Goal: Transaction & Acquisition: Purchase product/service

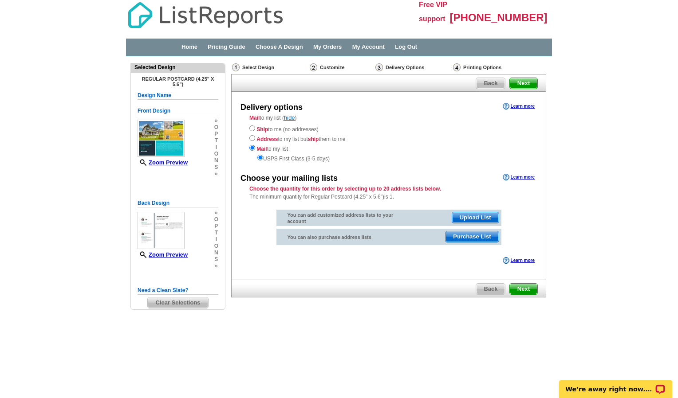
click at [454, 241] on span "Purchase List" at bounding box center [471, 237] width 53 height 11
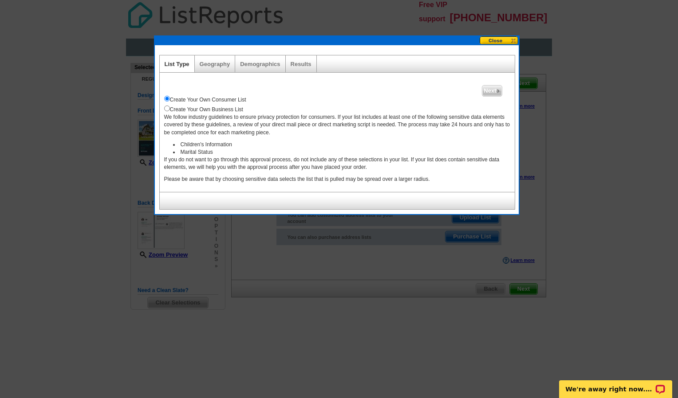
click at [225, 60] on div "Geography" at bounding box center [215, 63] width 41 height 17
click at [220, 65] on link "Geography" at bounding box center [215, 64] width 31 height 7
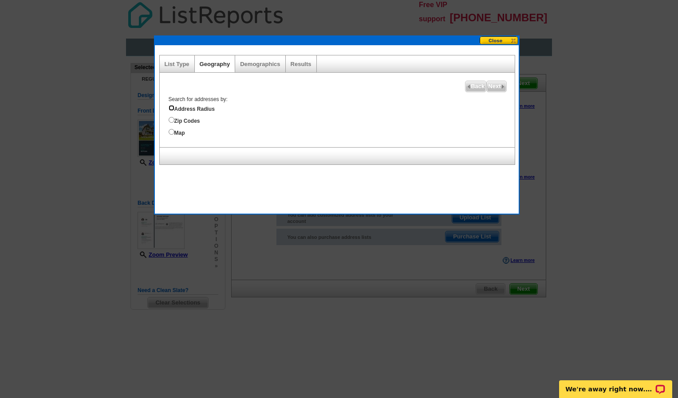
click at [173, 108] on input "Address Radius" at bounding box center [172, 108] width 6 height 6
radio input "true"
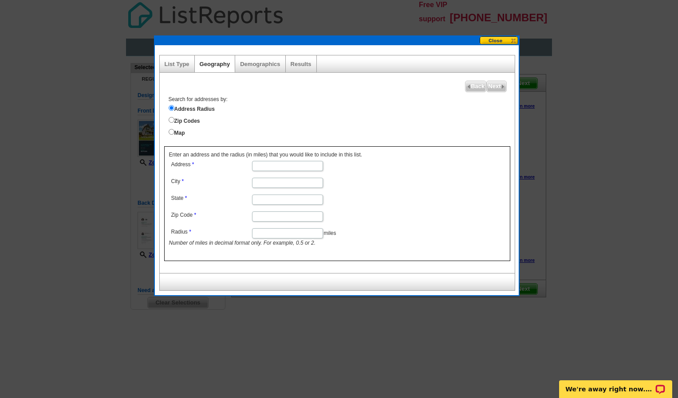
click at [263, 168] on input "Address" at bounding box center [287, 166] width 71 height 10
type input "[STREET_ADDRESS]"
type input "Elgin"
type input "sc"
click at [264, 219] on input "Zip Code" at bounding box center [287, 217] width 71 height 10
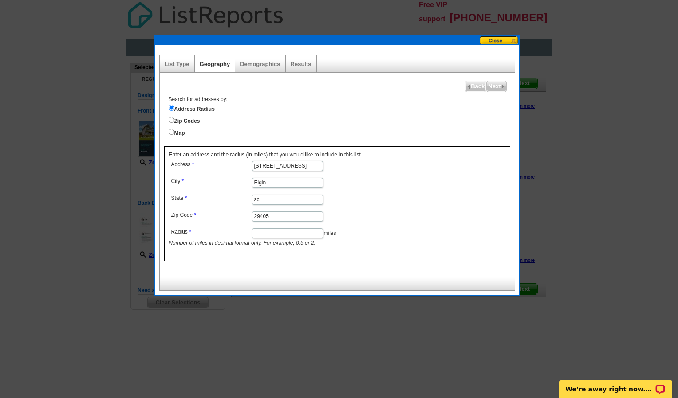
type input "29405"
click at [265, 235] on input "Radius" at bounding box center [287, 234] width 71 height 10
type input "1"
click at [399, 189] on dl "Address [STREET_ADDRESS] Elgin State [US_STATE] Zip Code 29405 Radius 1 miles N…" at bounding box center [287, 203] width 236 height 89
click at [495, 87] on span "Next" at bounding box center [496, 86] width 19 height 11
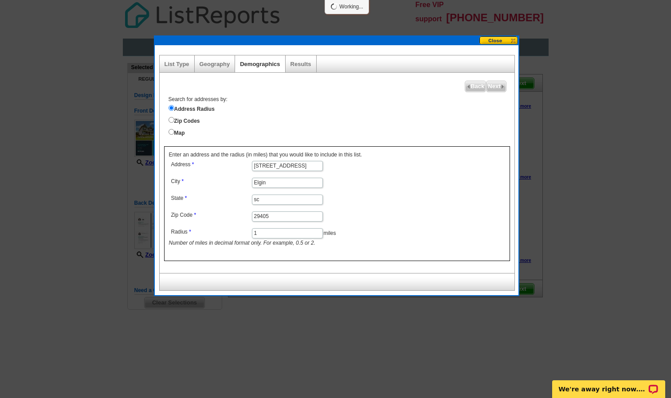
select select
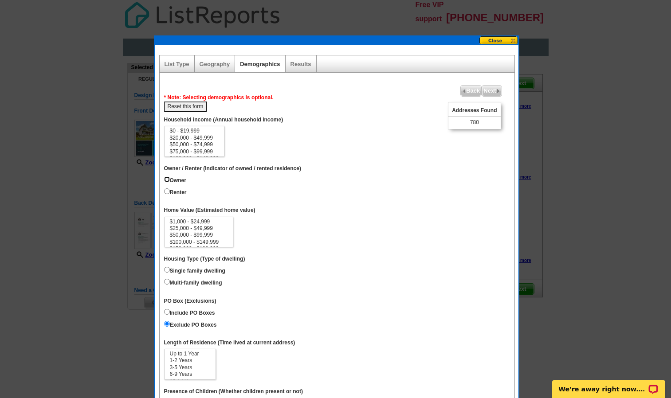
click at [166, 182] on input "Owner" at bounding box center [167, 180] width 6 height 6
radio input "true"
click at [168, 194] on input "Renter" at bounding box center [167, 192] width 6 height 6
radio input "true"
click at [166, 180] on input "Owner" at bounding box center [167, 180] width 6 height 6
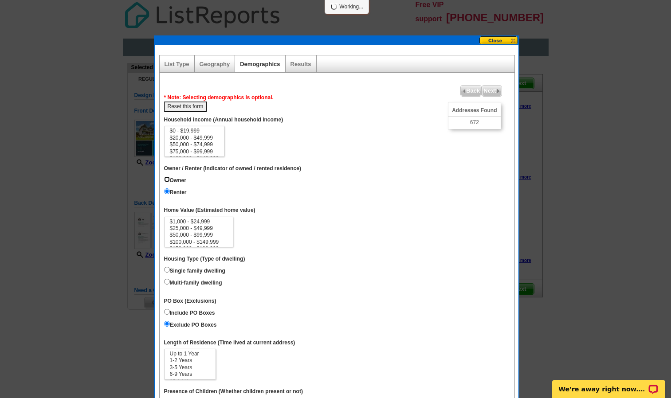
radio input "true"
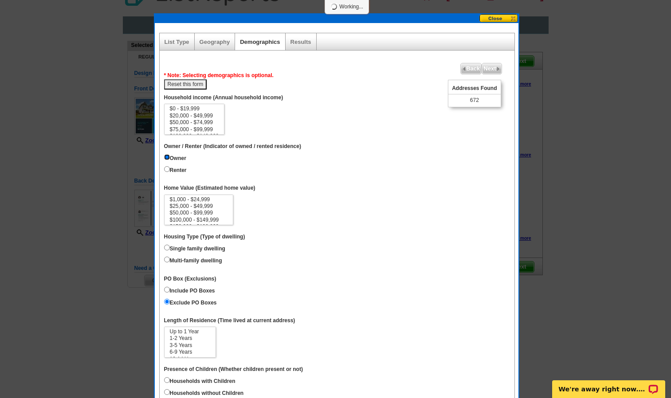
scroll to position [67, 0]
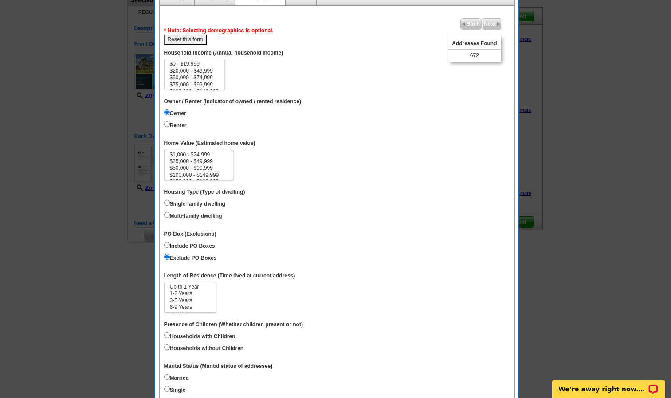
click at [542, 55] on div at bounding box center [335, 165] width 671 height 465
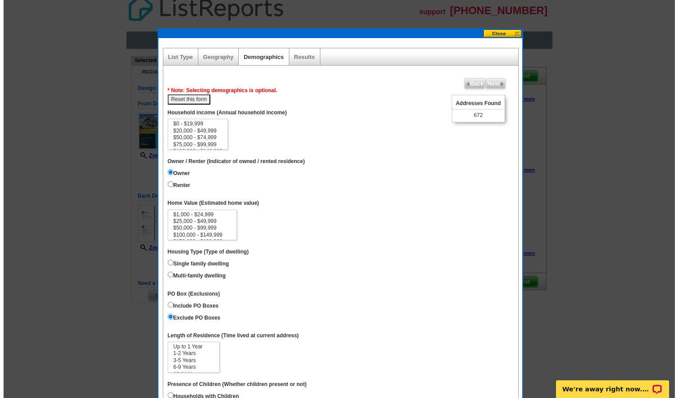
scroll to position [0, 0]
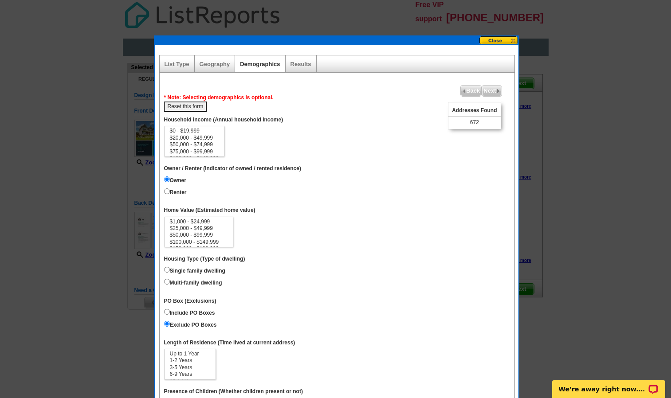
click at [495, 42] on button at bounding box center [499, 40] width 39 height 8
